Goal: Task Accomplishment & Management: Complete application form

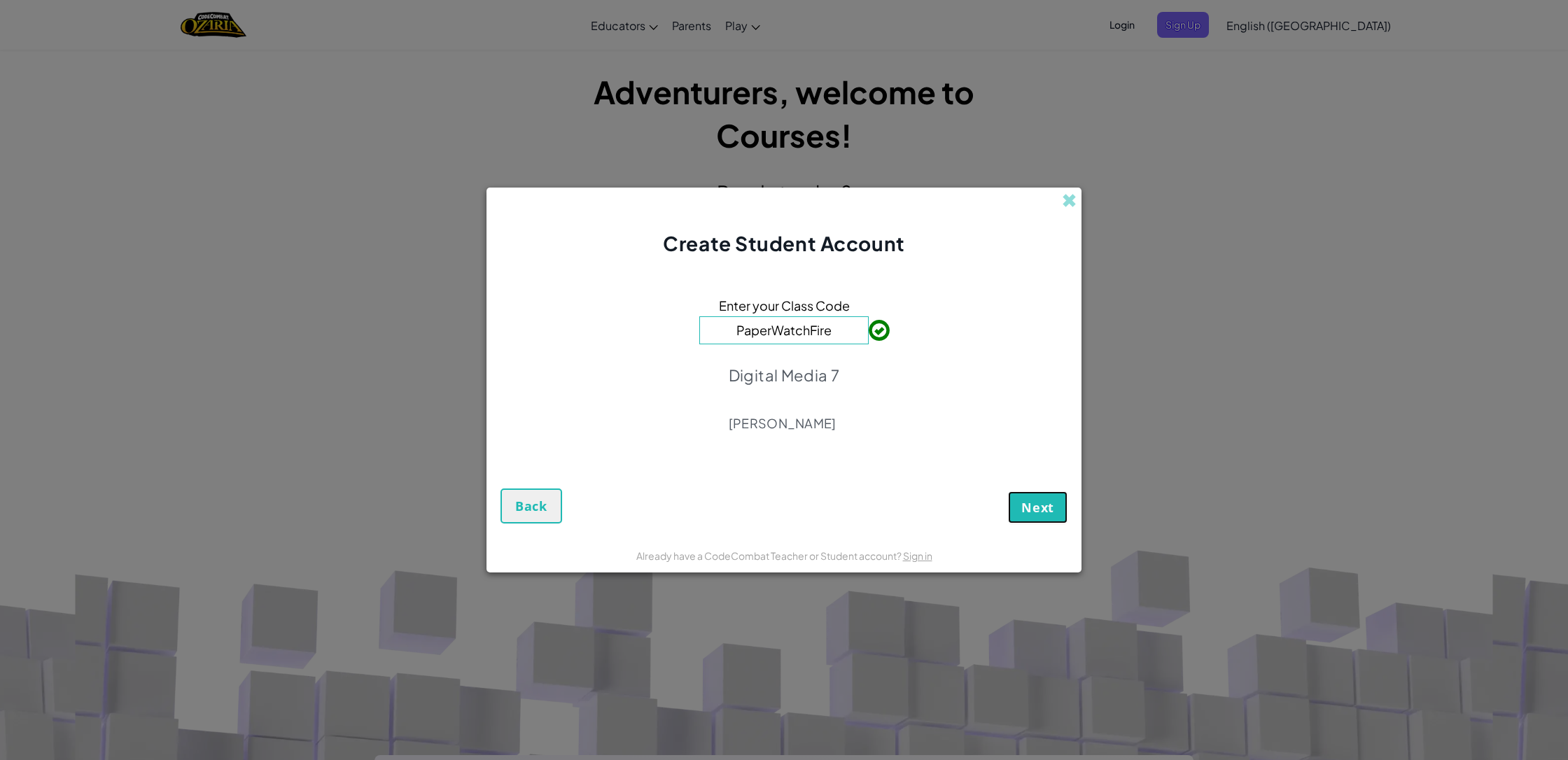
click at [1053, 516] on button "Next" at bounding box center [1038, 507] width 59 height 32
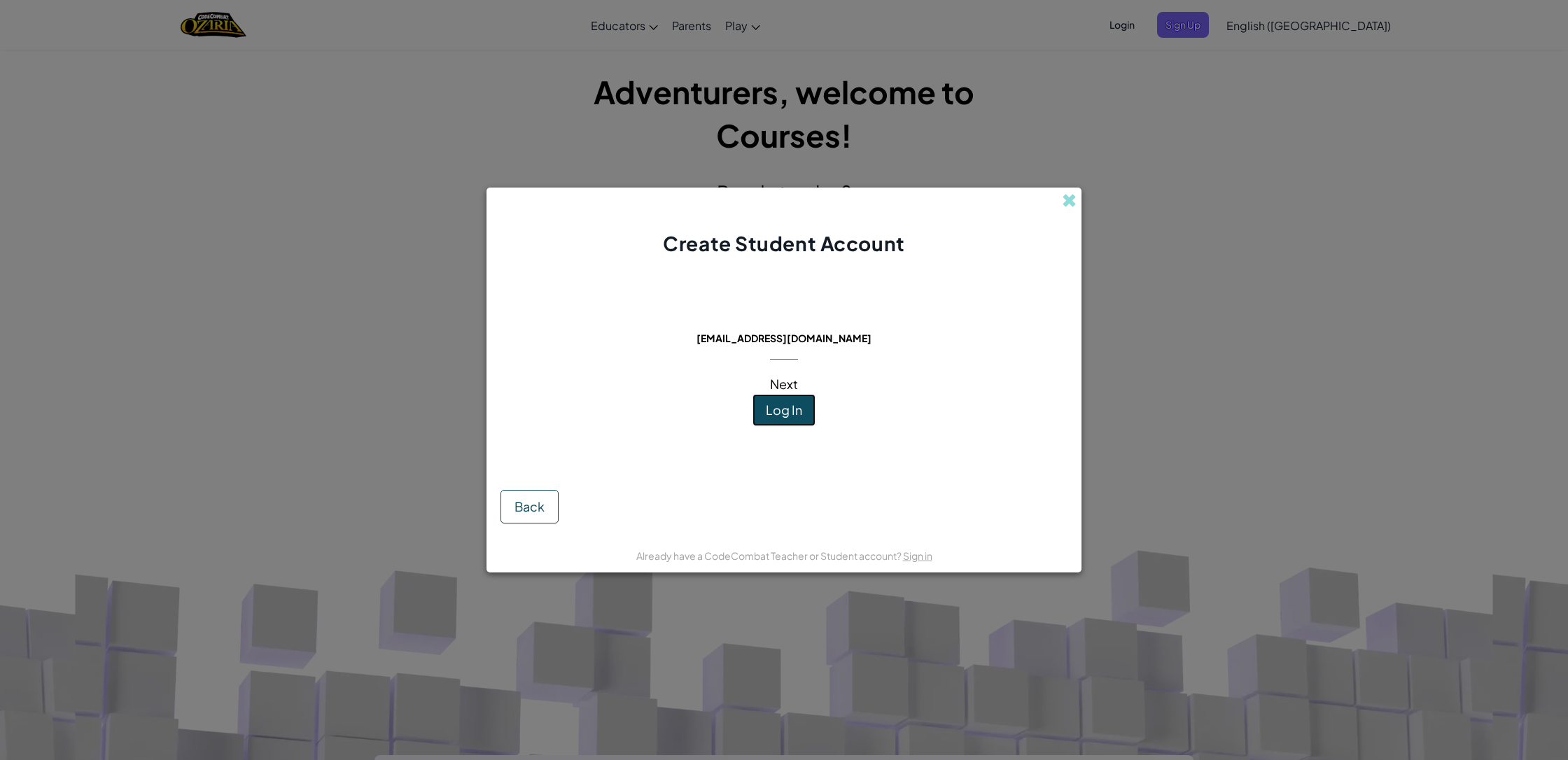
click at [788, 414] on span "Log In" at bounding box center [784, 410] width 36 height 16
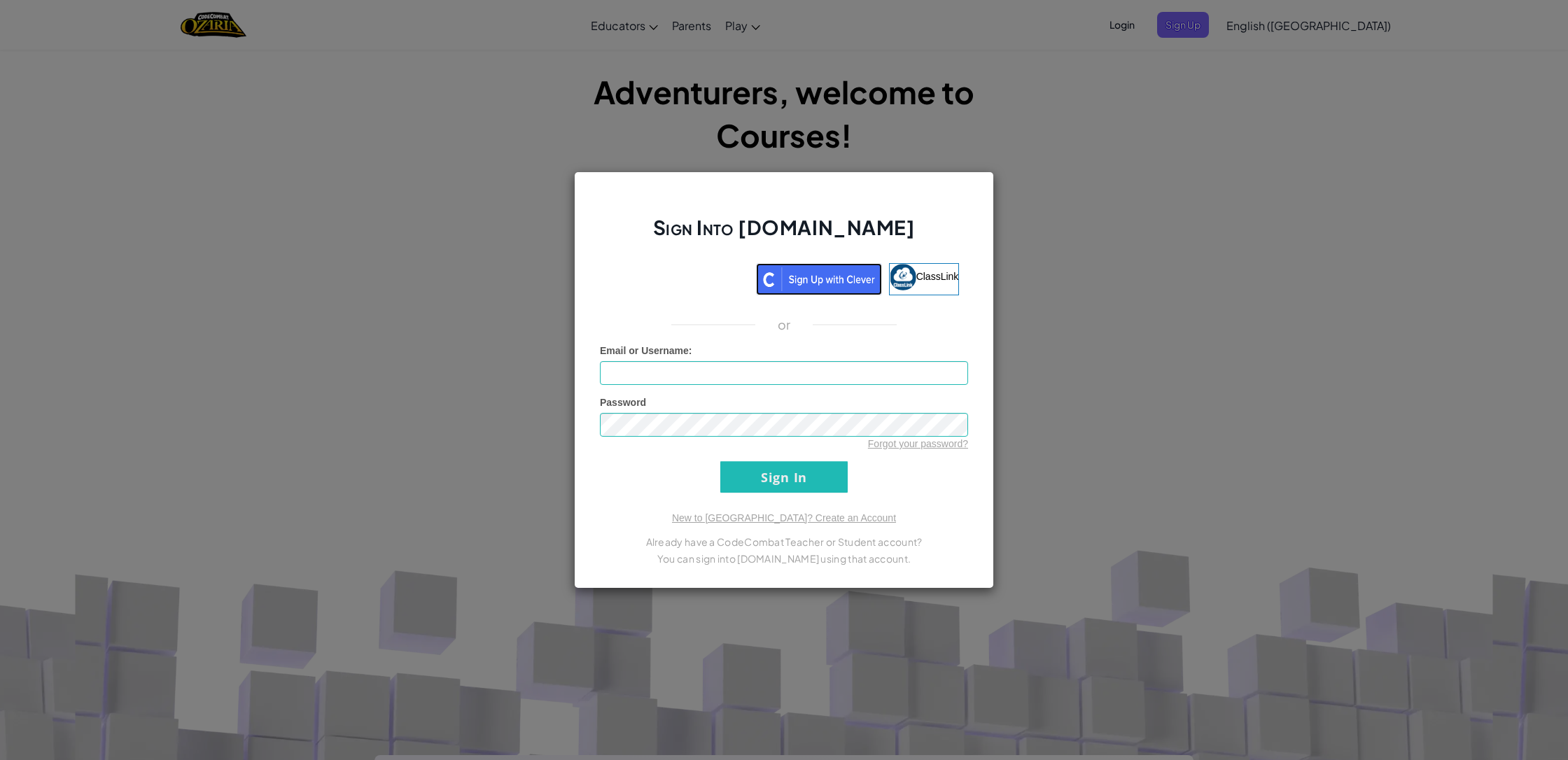
click at [807, 282] on img at bounding box center [819, 279] width 126 height 32
